Goal: Task Accomplishment & Management: Manage account settings

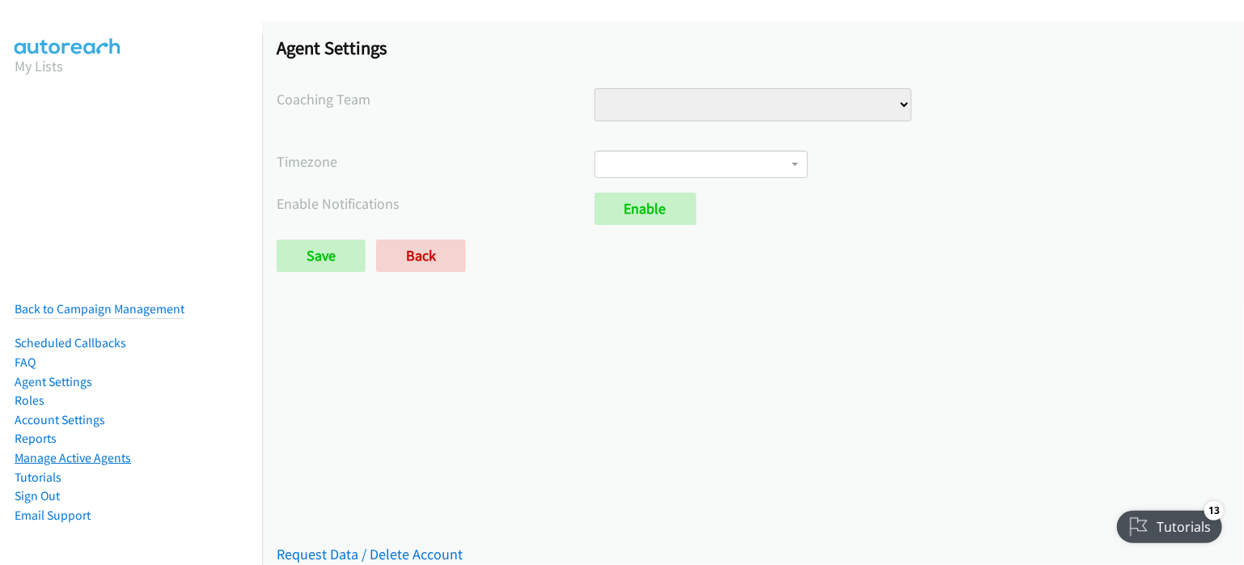
click at [84, 450] on link "Manage Active Agents" at bounding box center [73, 457] width 117 height 15
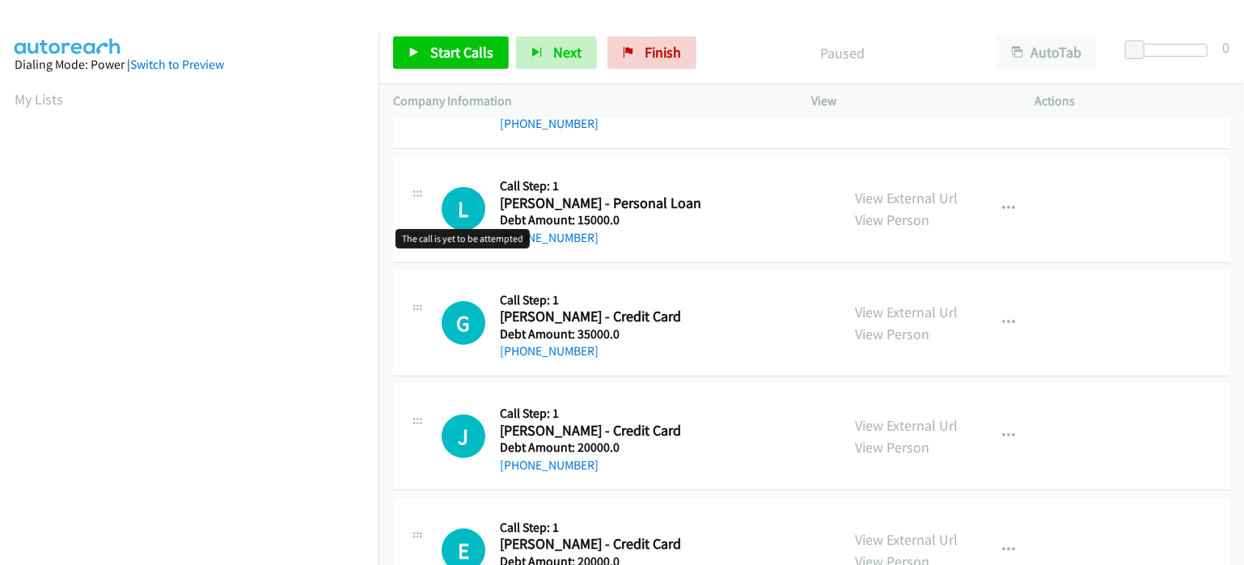
scroll to position [81, 0]
